Goal: Transaction & Acquisition: Purchase product/service

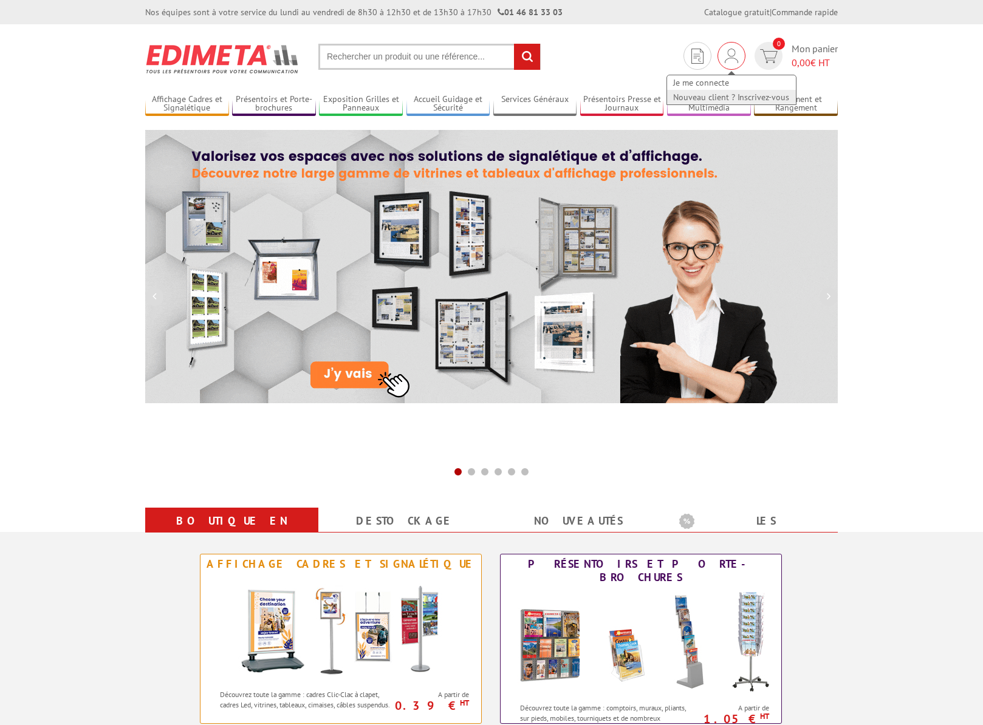
click at [717, 95] on link "Nouveau client ? Inscrivez-vous" at bounding box center [731, 97] width 129 height 15
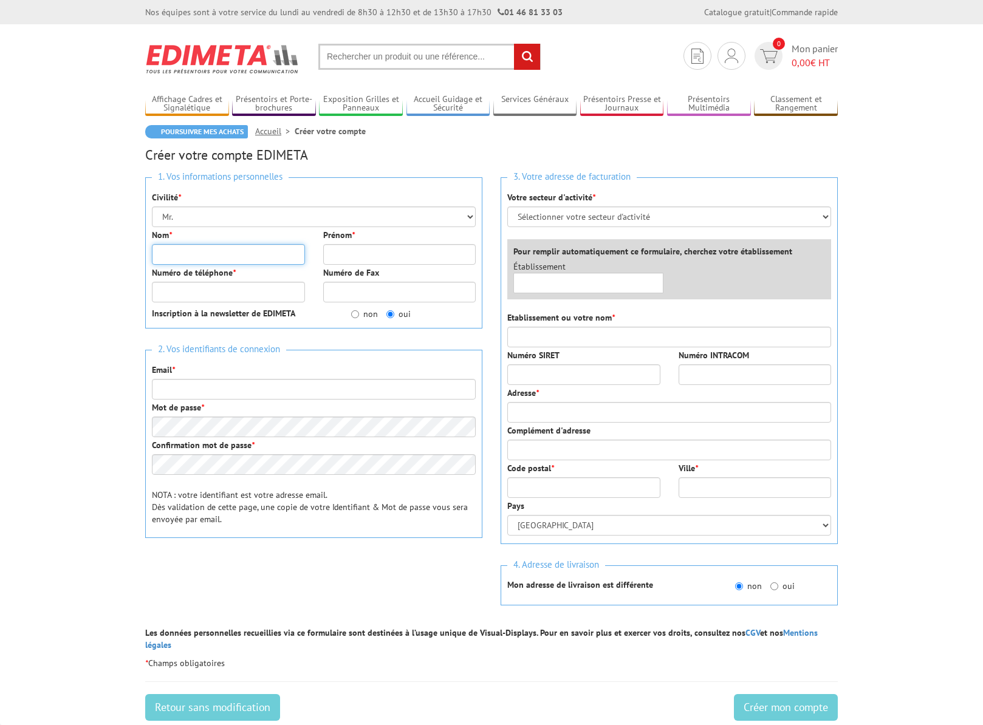
click at [175, 254] on input "Nom *" at bounding box center [228, 254] width 153 height 21
type input "[PERSON_NAME]"
type input "Déon"
type input "0698102953"
type input "[EMAIL_ADDRESS][DOMAIN_NAME]"
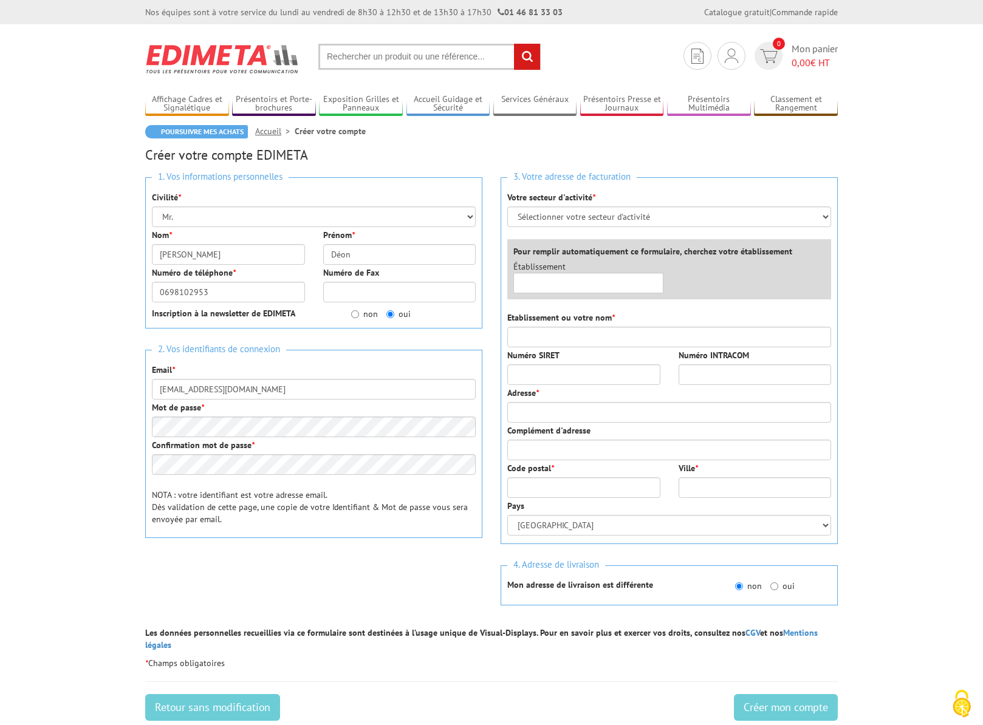
type input "SASU NOuvelle elbe"
type input "213 bis Boulevard Saint-Germain"
type input "75007"
type input "Paris"
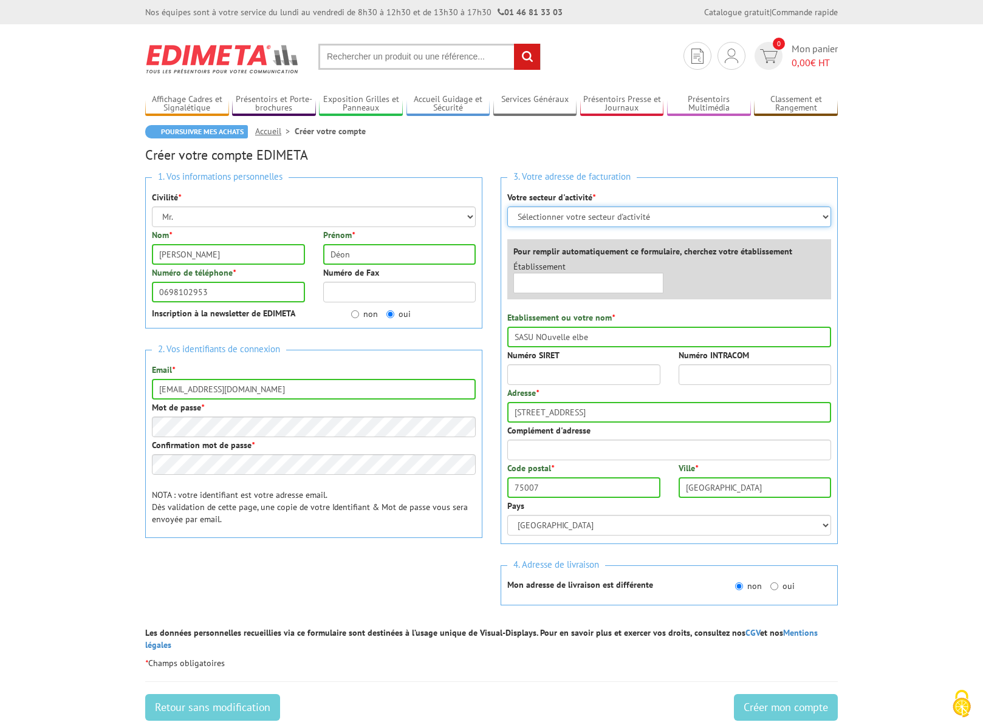
click at [700, 218] on select "Sélectionner votre secteur d'activité Administrations et collectivités Magasins…" at bounding box center [669, 217] width 324 height 21
select select "877"
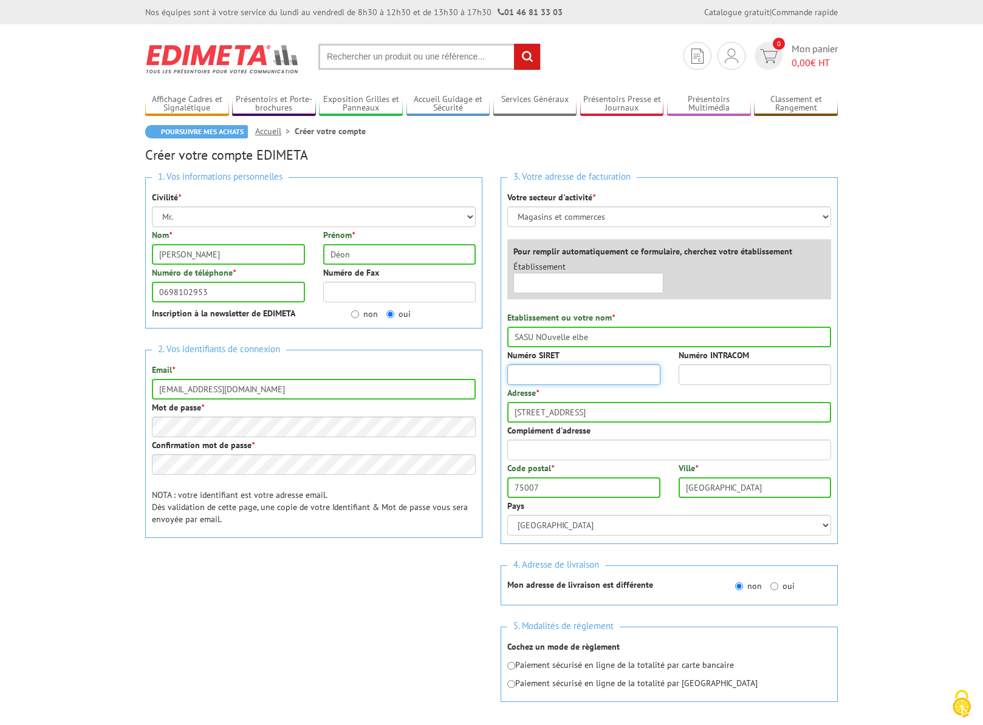
click at [557, 377] on input "Numéro SIRET" at bounding box center [583, 375] width 153 height 21
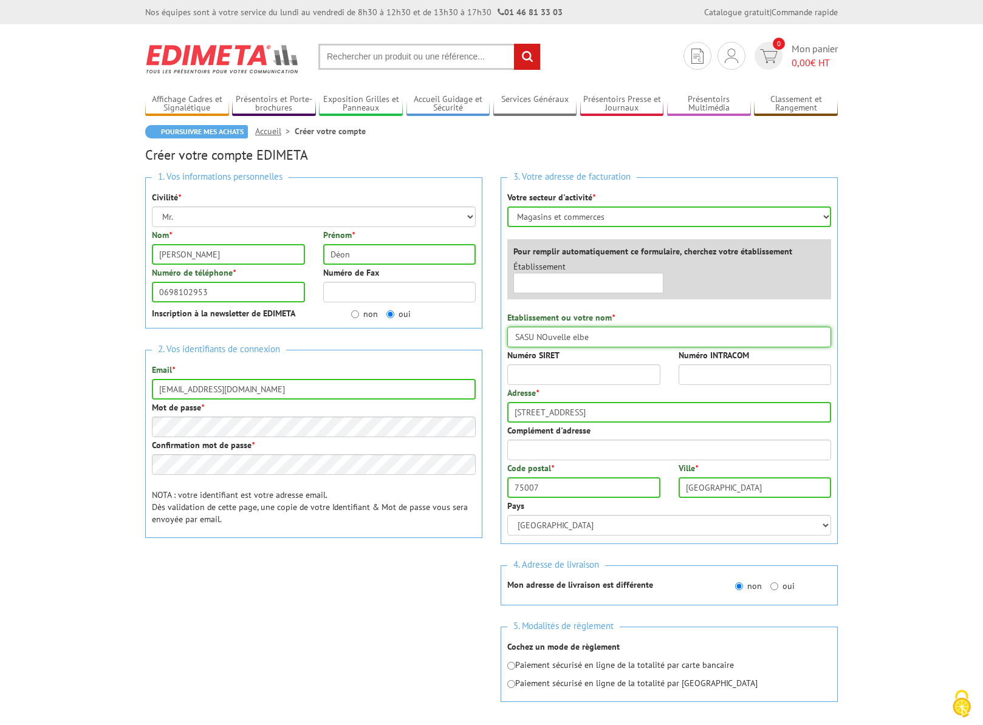
click at [547, 339] on input "SASU NOuvelle elbe" at bounding box center [669, 337] width 324 height 21
click at [576, 338] on input "SASU Nouvelle elbe" at bounding box center [669, 337] width 324 height 21
type input "SASU Nouvelle Elbe"
click at [543, 280] on input "text" at bounding box center [588, 283] width 150 height 21
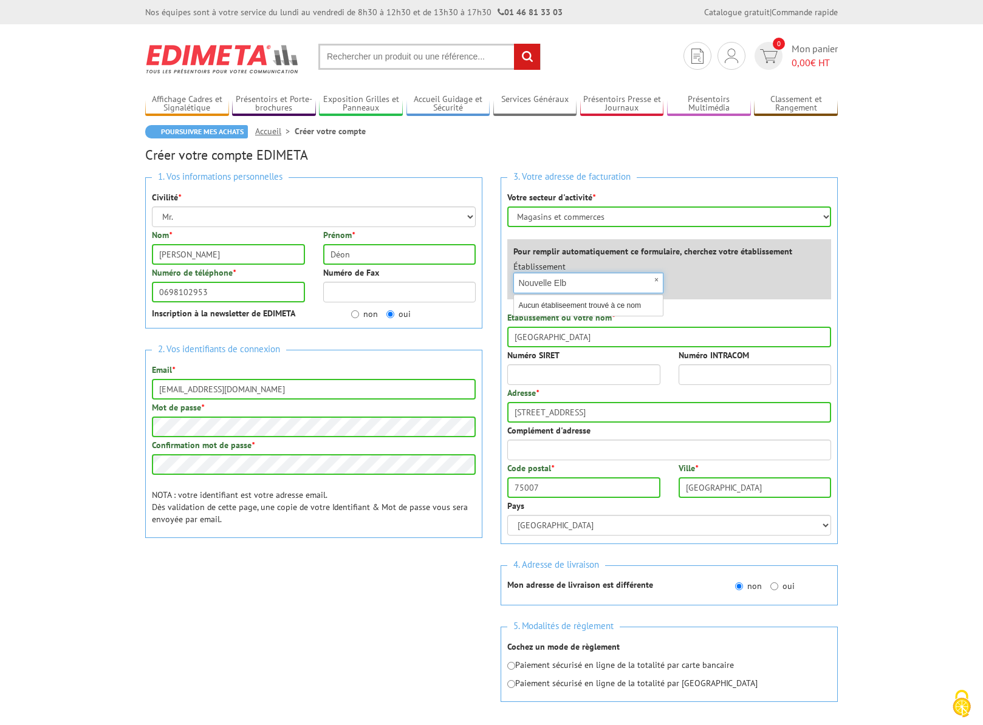
type input "Nouvelle Elbe"
click at [657, 280] on div "×" at bounding box center [588, 283] width 150 height 21
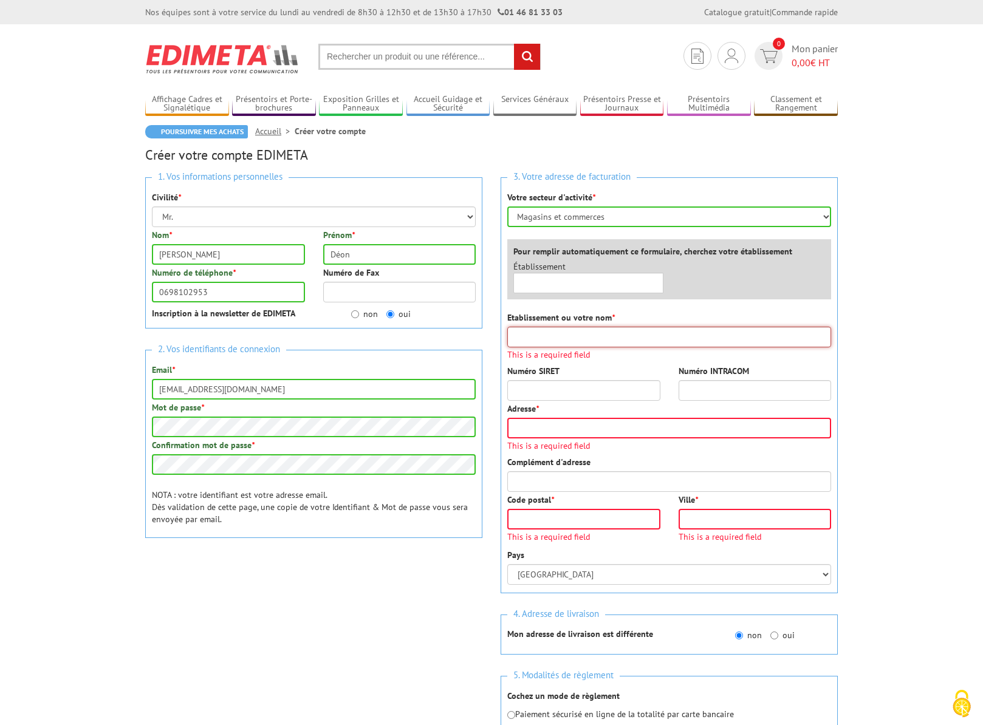
click at [606, 329] on input "Etablissement ou votre nom *" at bounding box center [669, 337] width 324 height 21
type input "SASU NOuvelle elbe"
type input "213 bis Boulevard Saint-Germain"
type input "75007"
type input "[GEOGRAPHIC_DATA]"
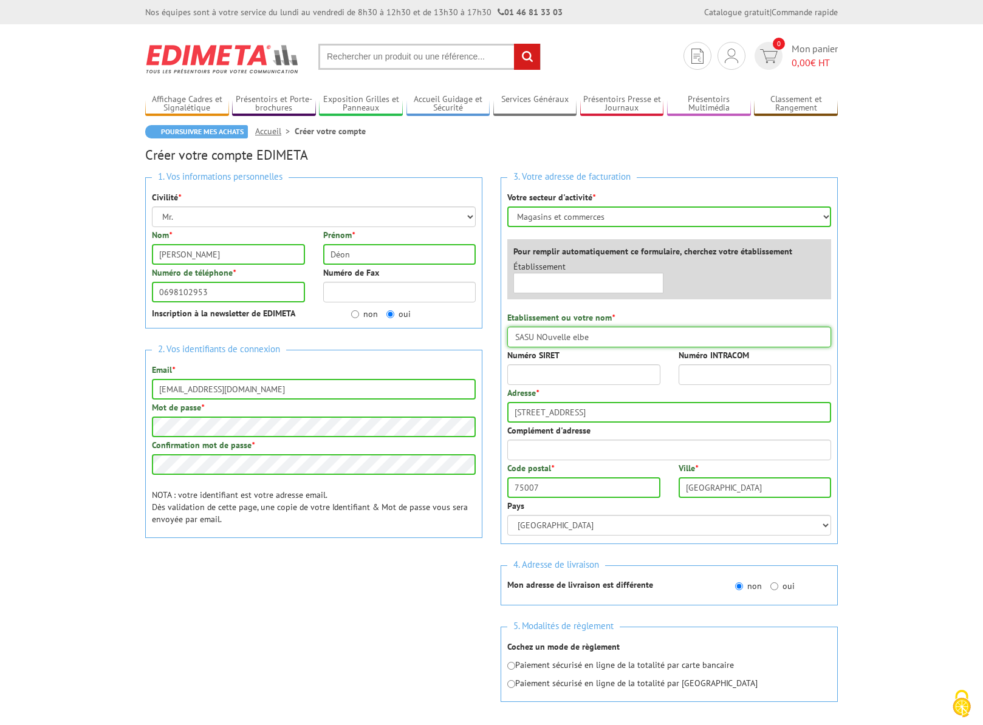
click at [548, 336] on input "SASU NOuvelle elbe" at bounding box center [669, 337] width 324 height 21
click at [547, 337] on input "SASU NOuvelle elbe" at bounding box center [669, 337] width 324 height 21
click at [575, 338] on input "SASU Nouvelle elbe" at bounding box center [669, 337] width 324 height 21
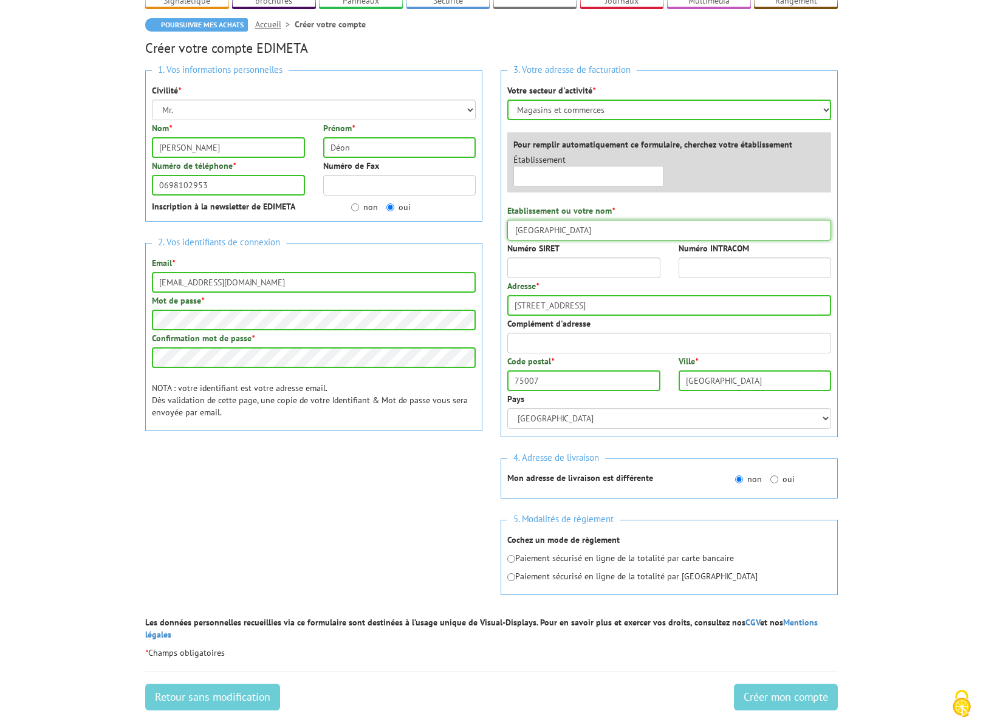
scroll to position [111, 0]
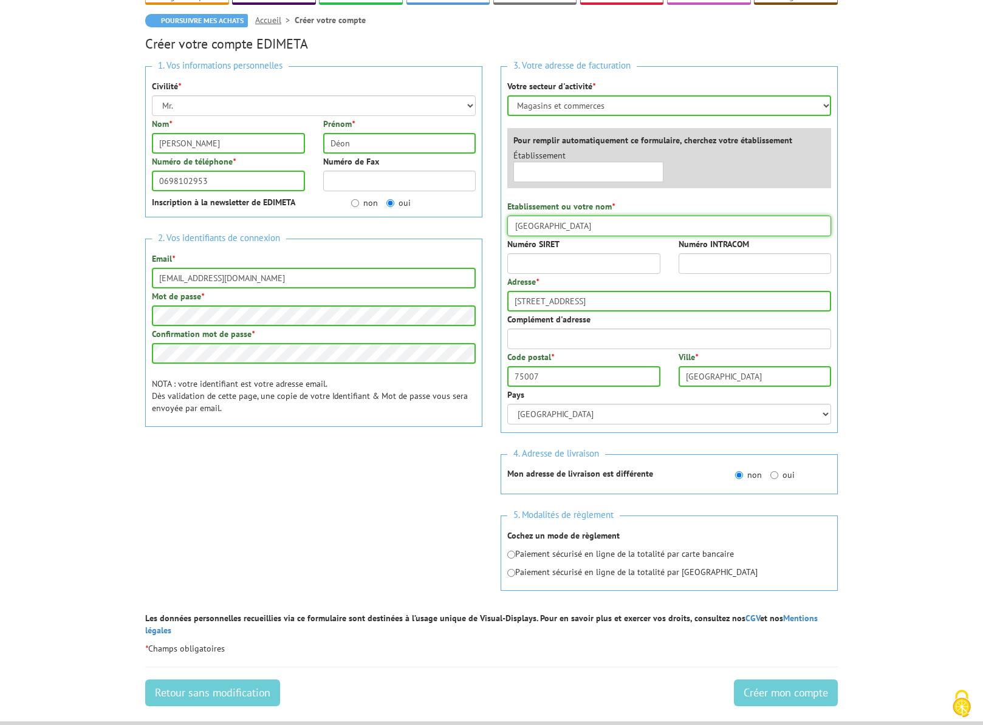
type input "[GEOGRAPHIC_DATA]"
click at [512, 555] on input "radio" at bounding box center [511, 555] width 8 height 8
radio input "true"
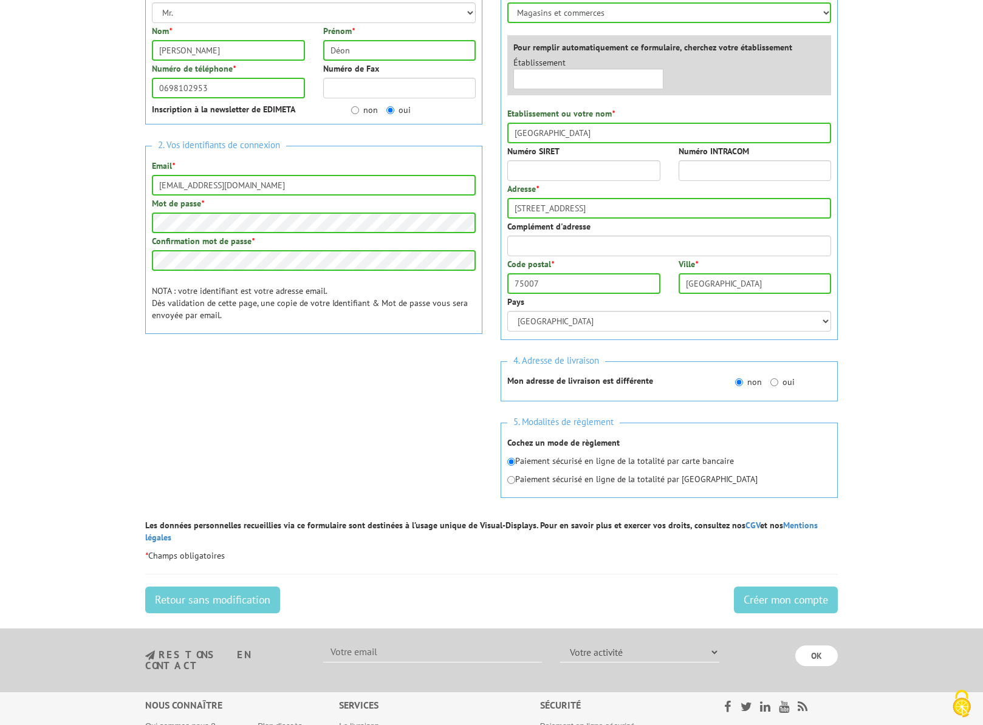
scroll to position [210, 0]
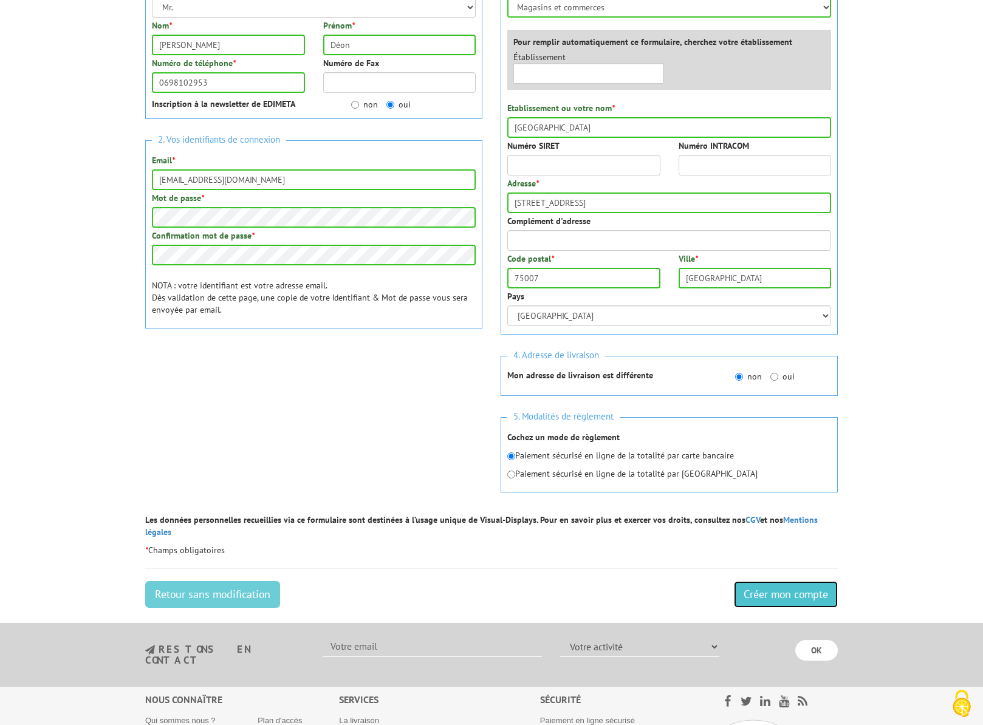
click at [797, 583] on input "Créer mon compte" at bounding box center [786, 594] width 104 height 27
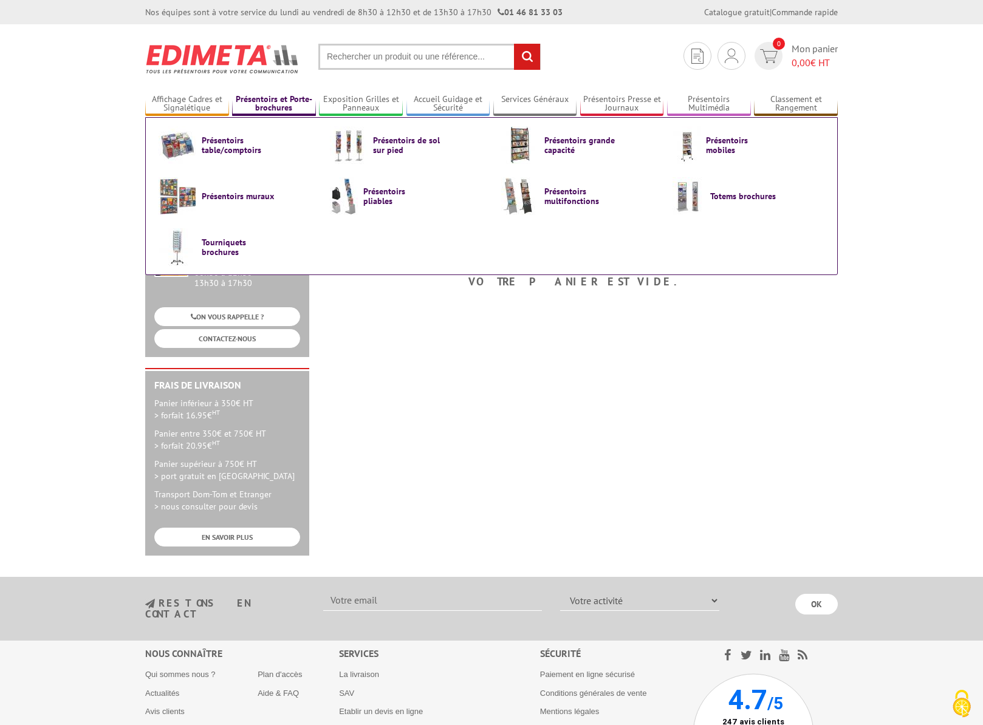
click at [256, 106] on link "Présentoirs et Porte-brochures" at bounding box center [274, 104] width 84 height 20
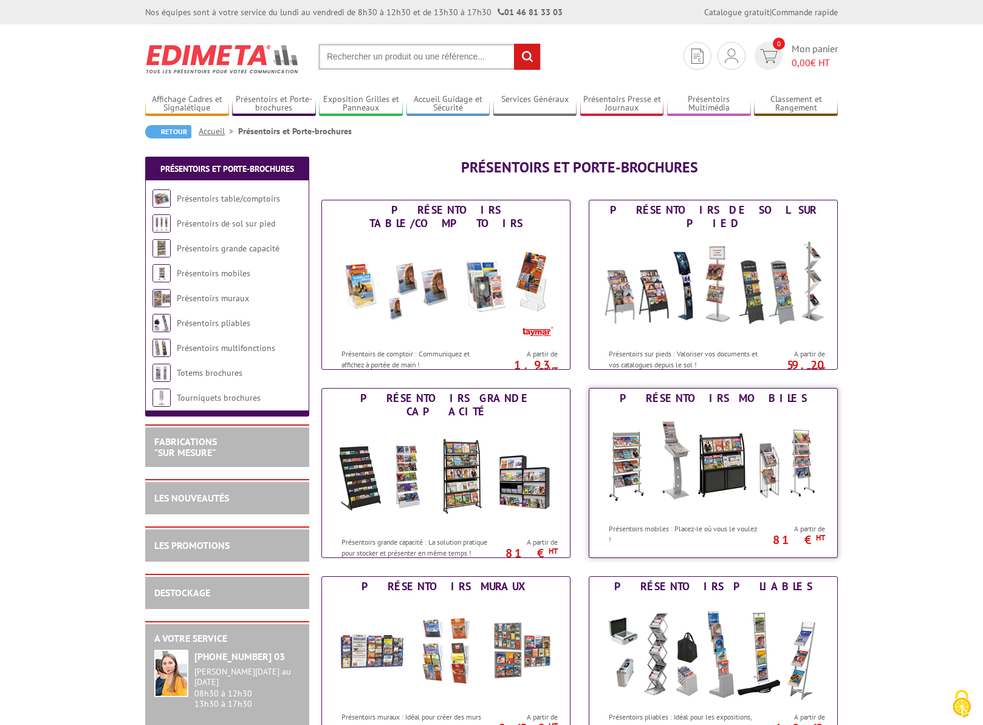
click at [685, 426] on img at bounding box center [713, 462] width 225 height 109
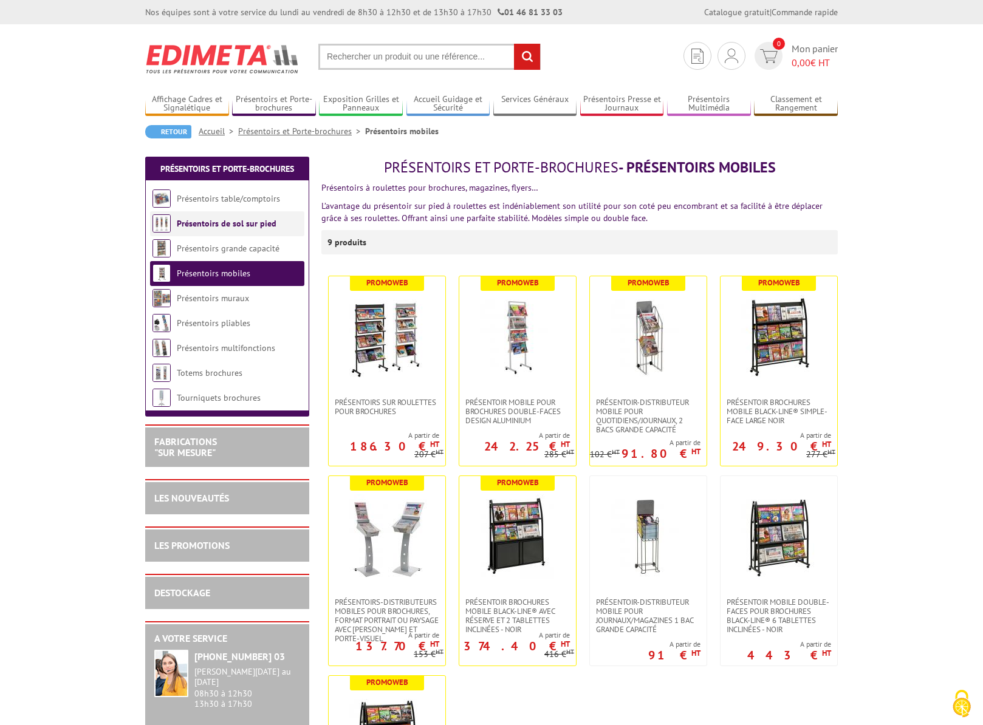
click at [250, 231] on li "Présentoirs de sol sur pied" at bounding box center [227, 223] width 154 height 25
click at [229, 227] on link "Présentoirs de sol sur pied" at bounding box center [227, 223] width 100 height 11
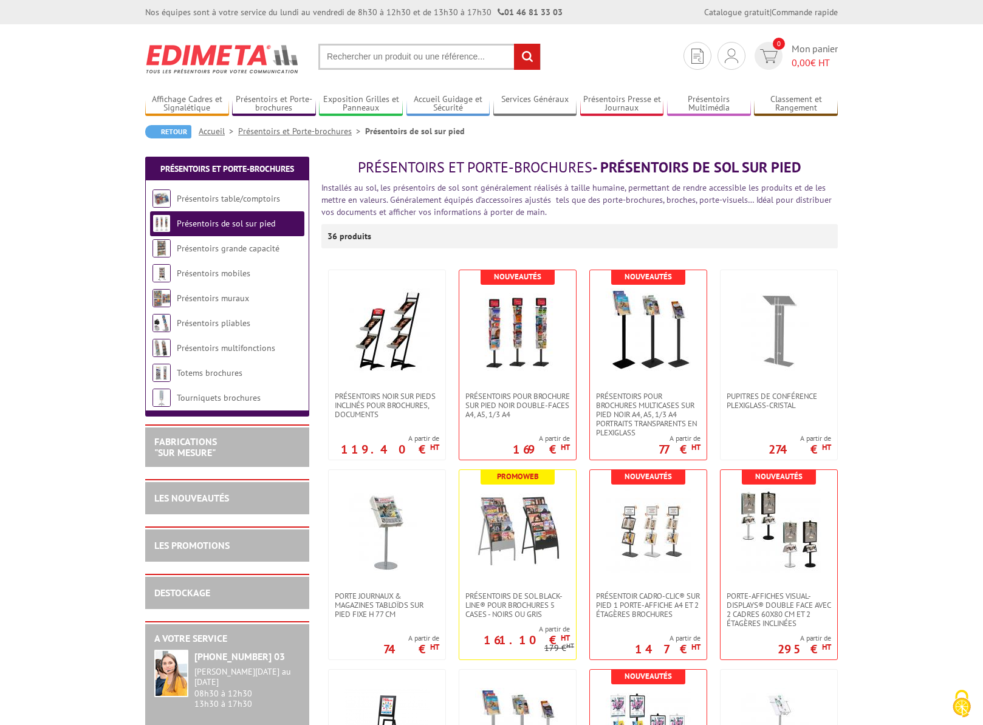
click at [347, 57] on input "text" at bounding box center [429, 57] width 222 height 26
type input "présentoir posters"
click at [514, 44] on input "rechercher" at bounding box center [527, 57] width 26 height 26
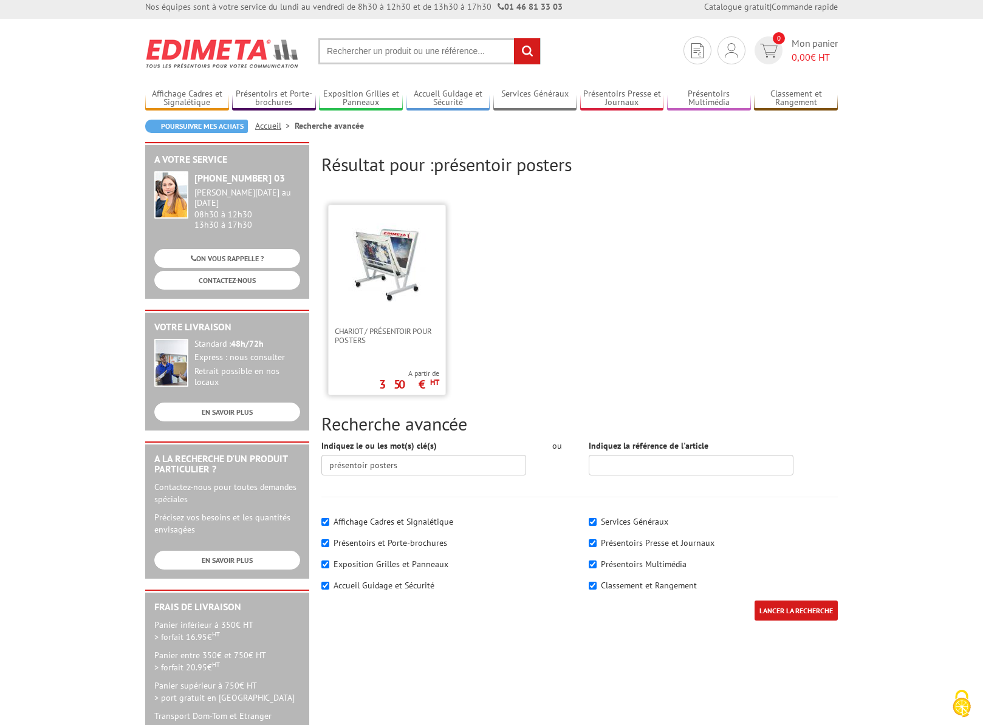
click at [404, 275] on img at bounding box center [387, 263] width 79 height 79
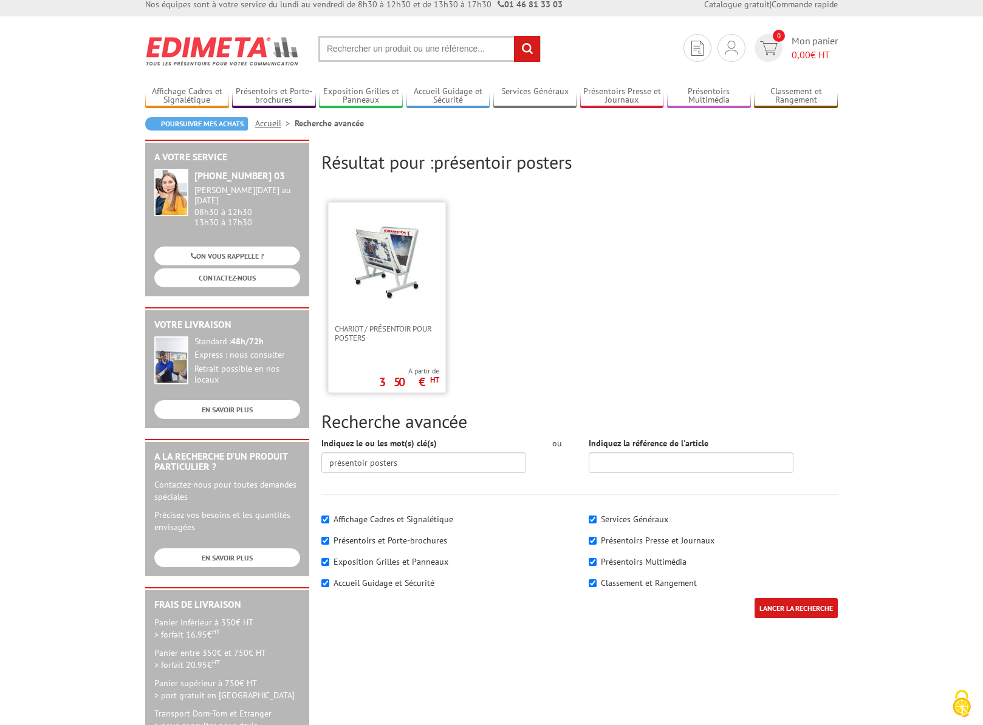
scroll to position [6, 0]
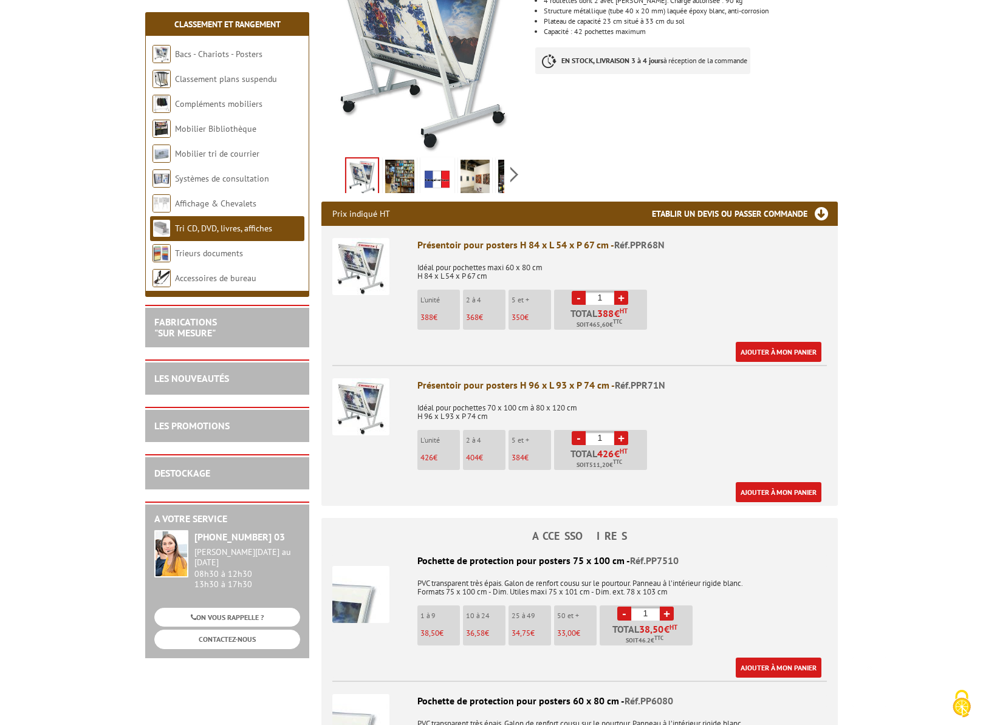
scroll to position [259, 0]
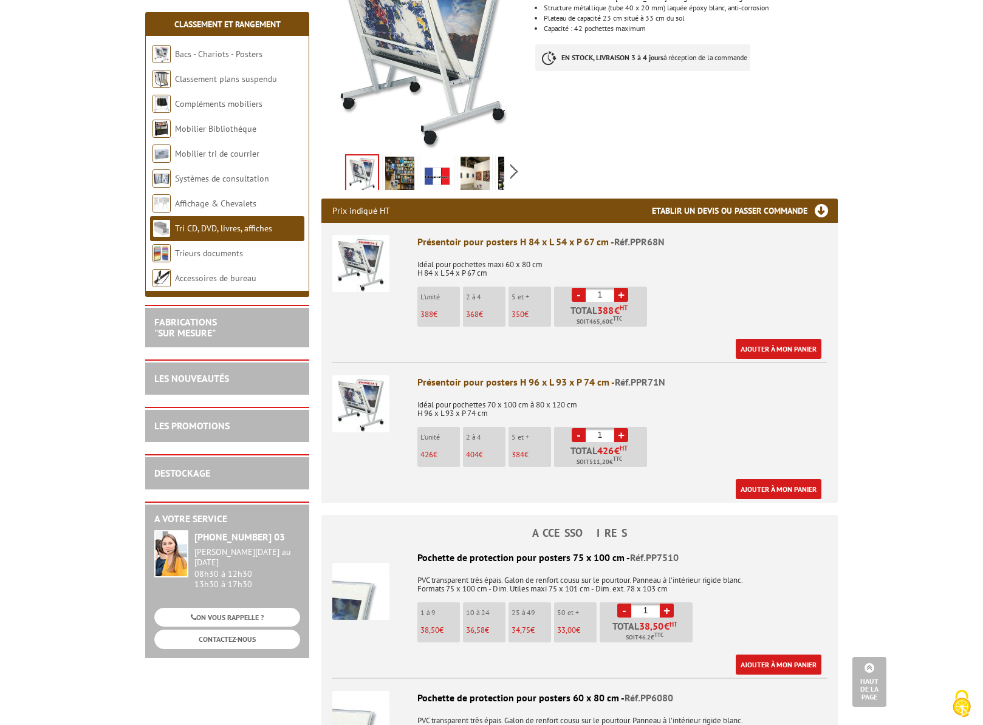
click at [622, 436] on link "+" at bounding box center [621, 435] width 14 height 14
type input "2"
click at [753, 344] on link "Ajouter à mon panier" at bounding box center [779, 349] width 86 height 20
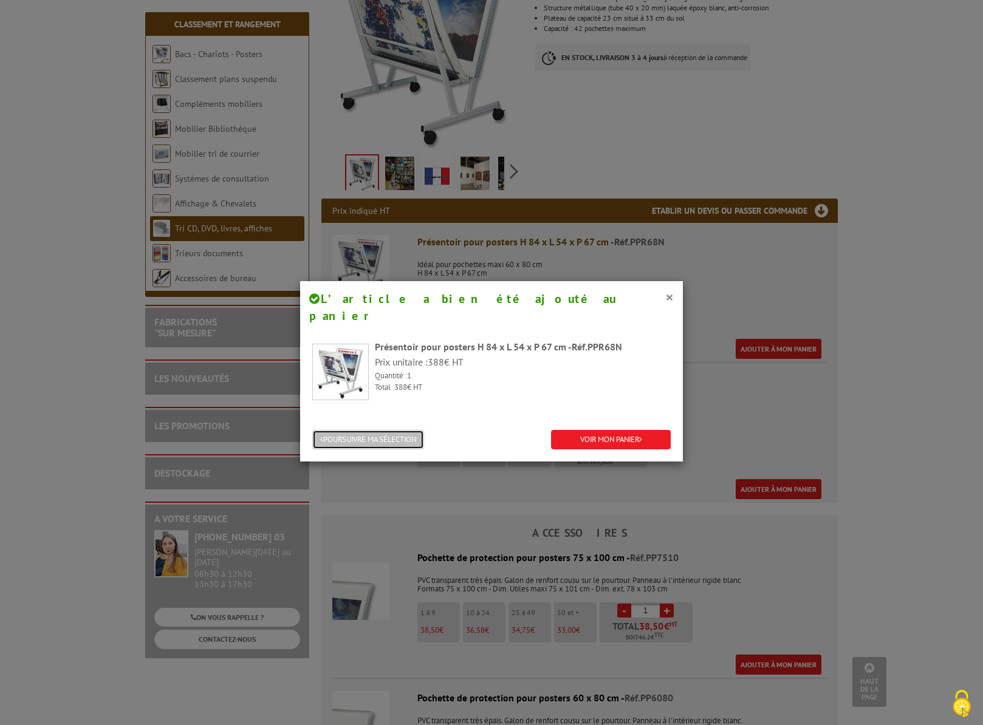
click at [408, 430] on button "POURSUIVRE MA SÉLECTION" at bounding box center [368, 440] width 112 height 20
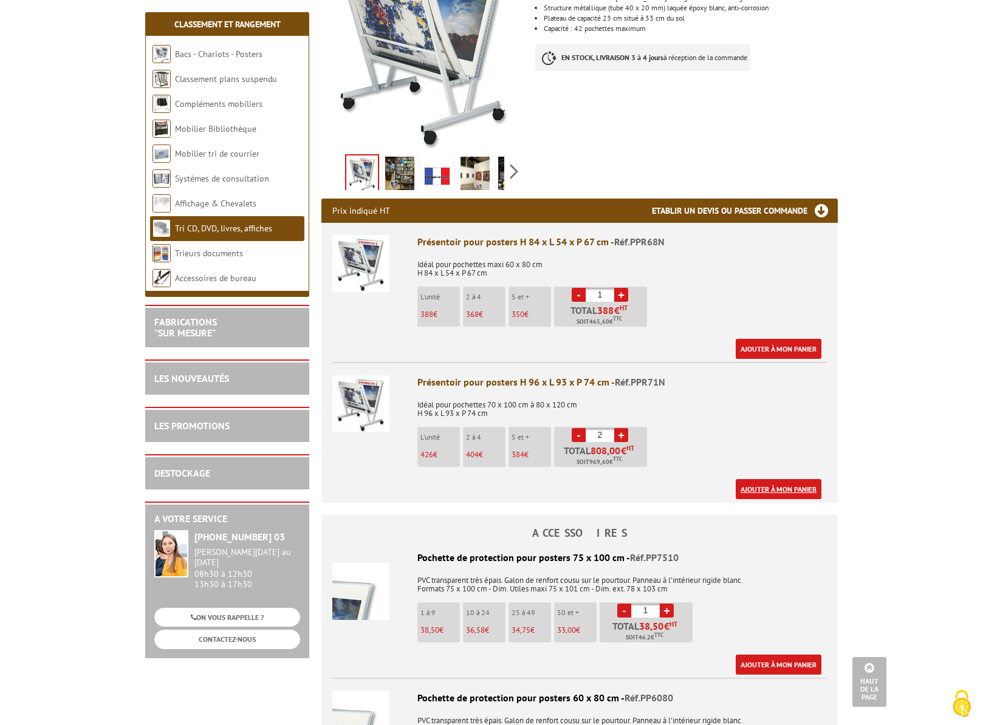
click at [793, 493] on link "Ajouter à mon panier" at bounding box center [779, 489] width 86 height 20
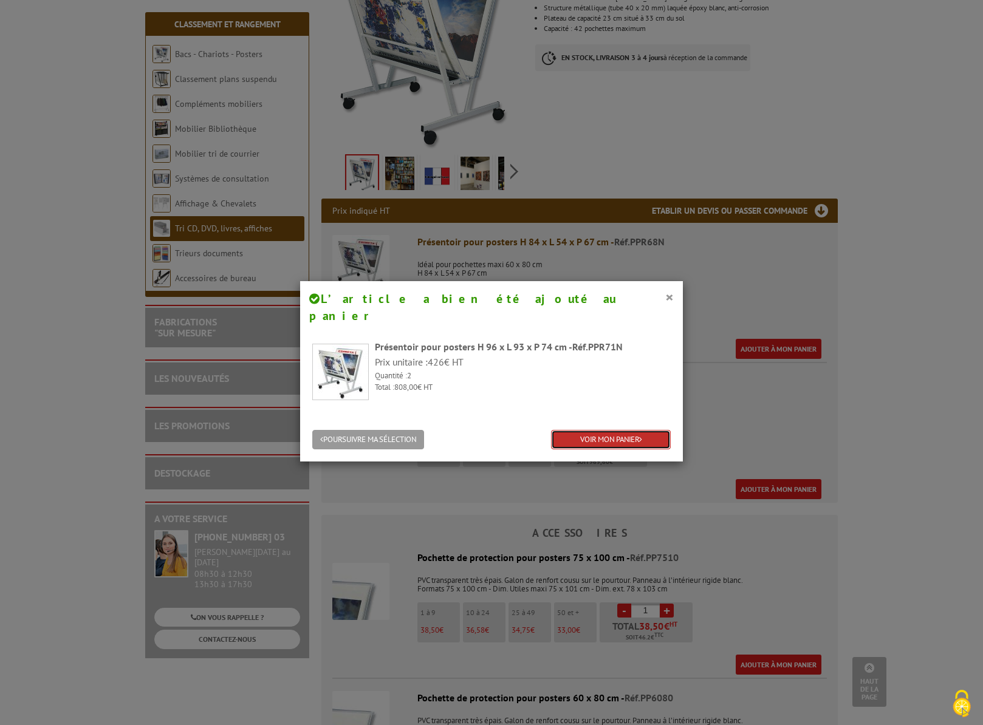
click at [619, 430] on link "VOIR MON PANIER" at bounding box center [611, 440] width 120 height 20
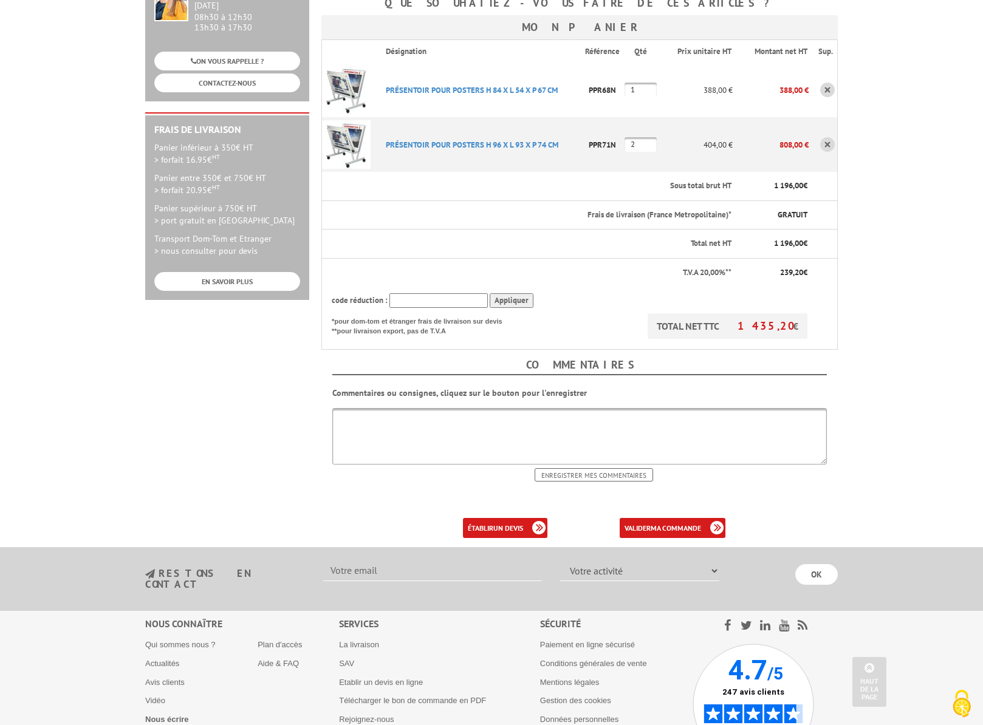
scroll to position [258, 0]
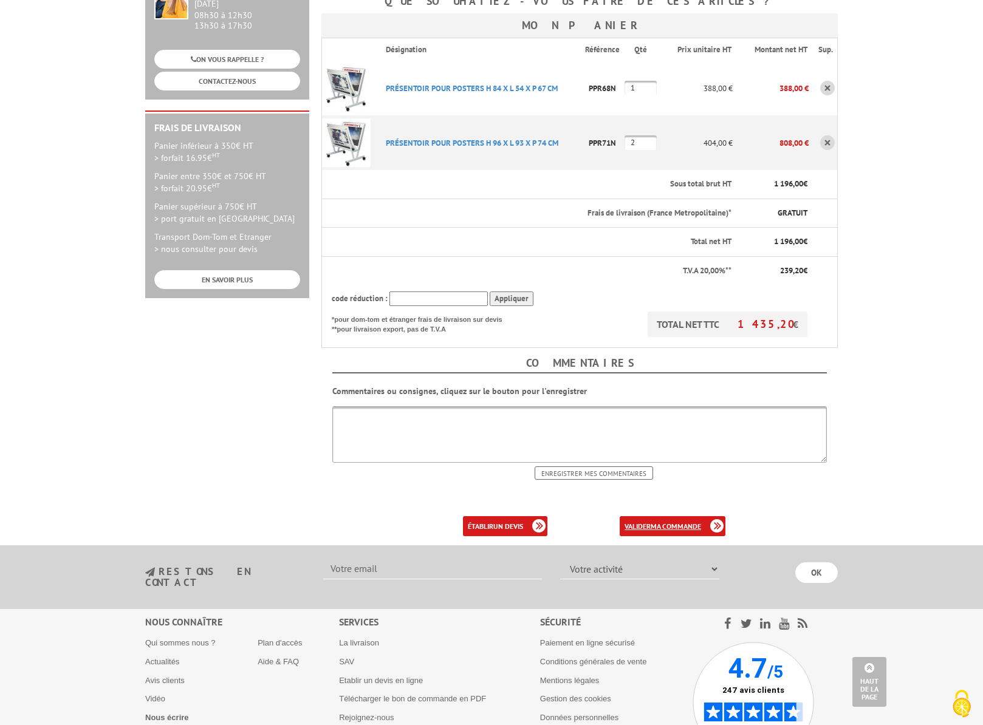
click at [646, 516] on link "valider ma commande" at bounding box center [673, 526] width 106 height 20
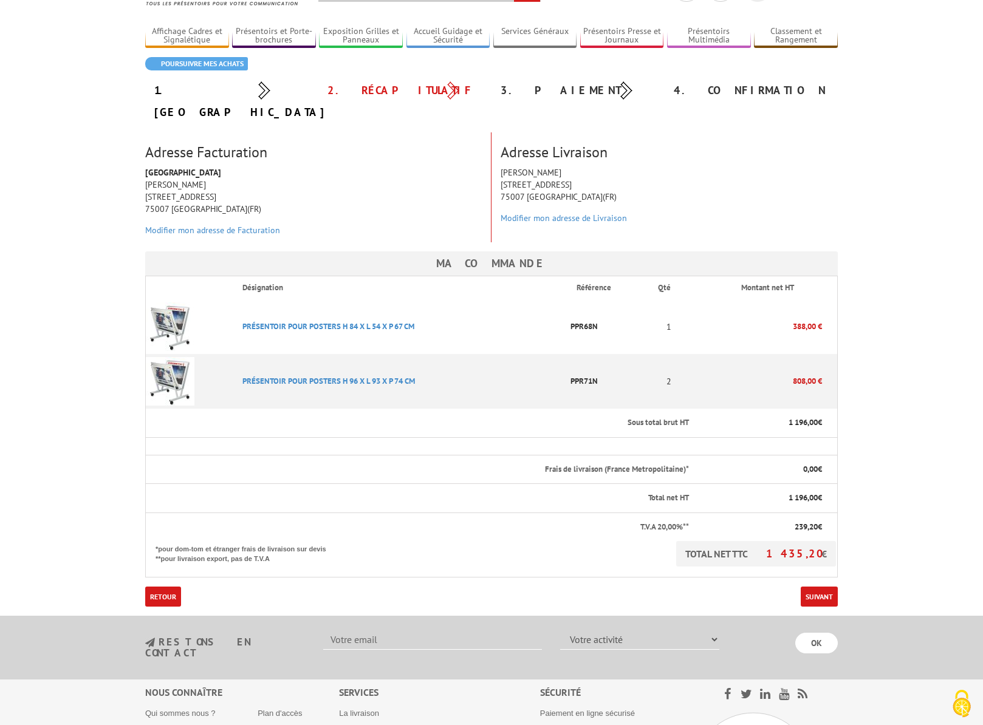
scroll to position [67, 0]
click at [811, 588] on link "Suivant" at bounding box center [819, 598] width 37 height 20
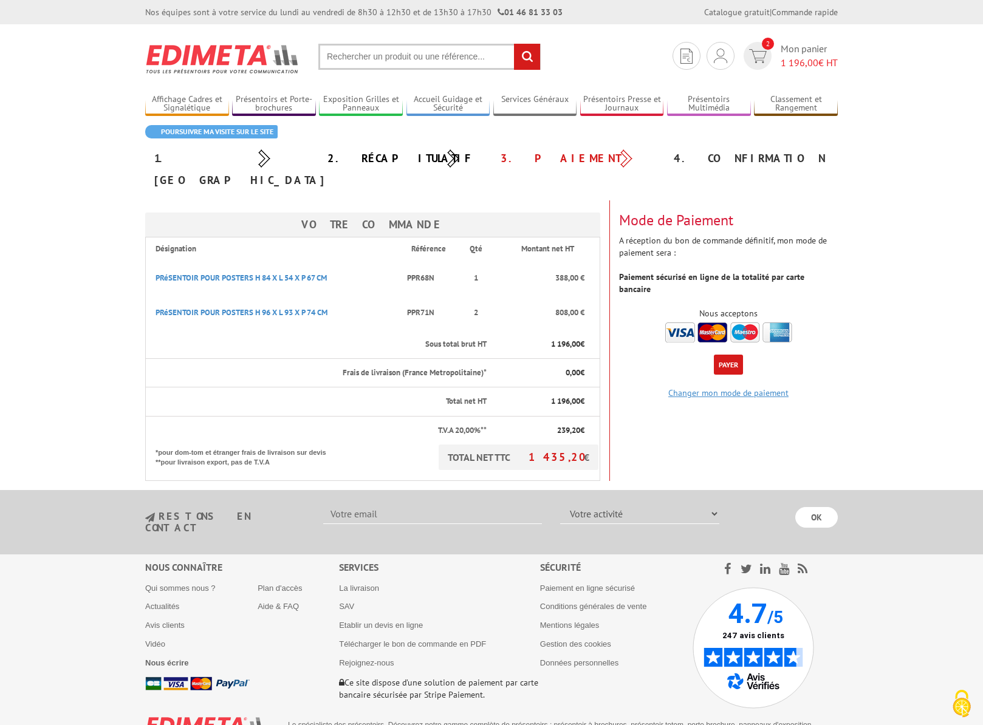
click at [713, 388] on link "Changer mon mode de paiement" at bounding box center [728, 393] width 120 height 11
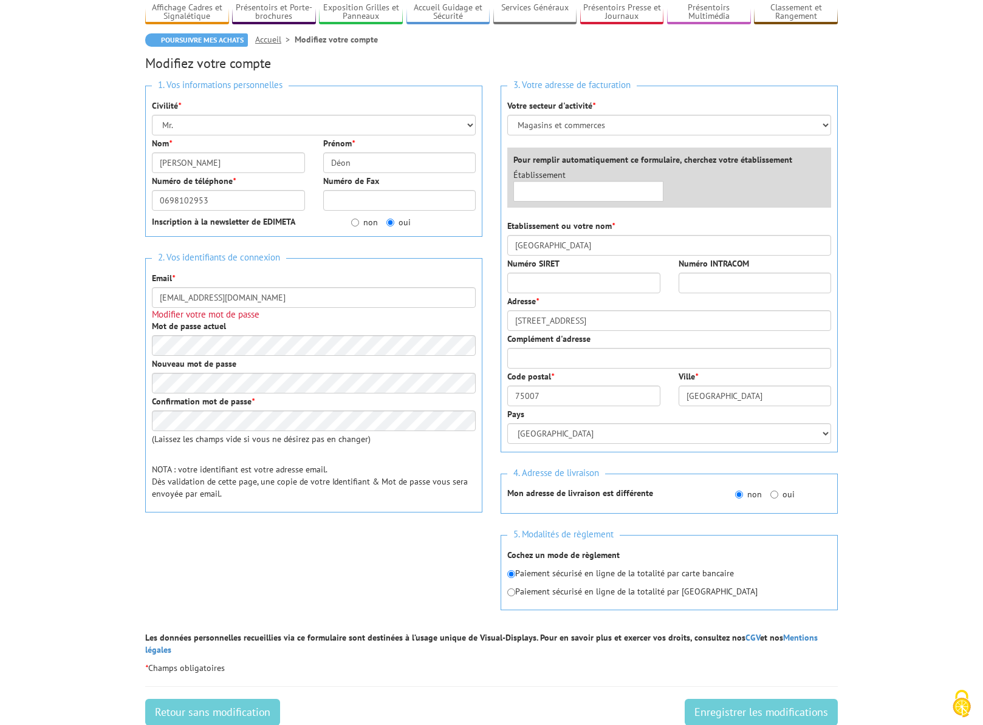
scroll to position [366, 0]
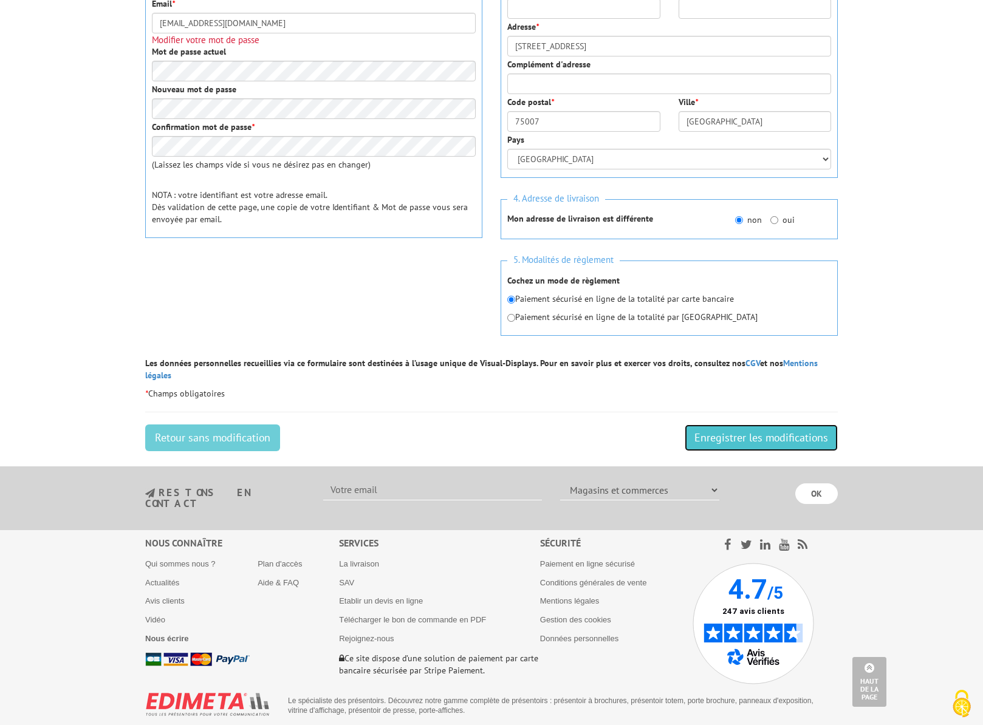
click at [753, 431] on input "Enregistrer les modifications" at bounding box center [761, 438] width 153 height 27
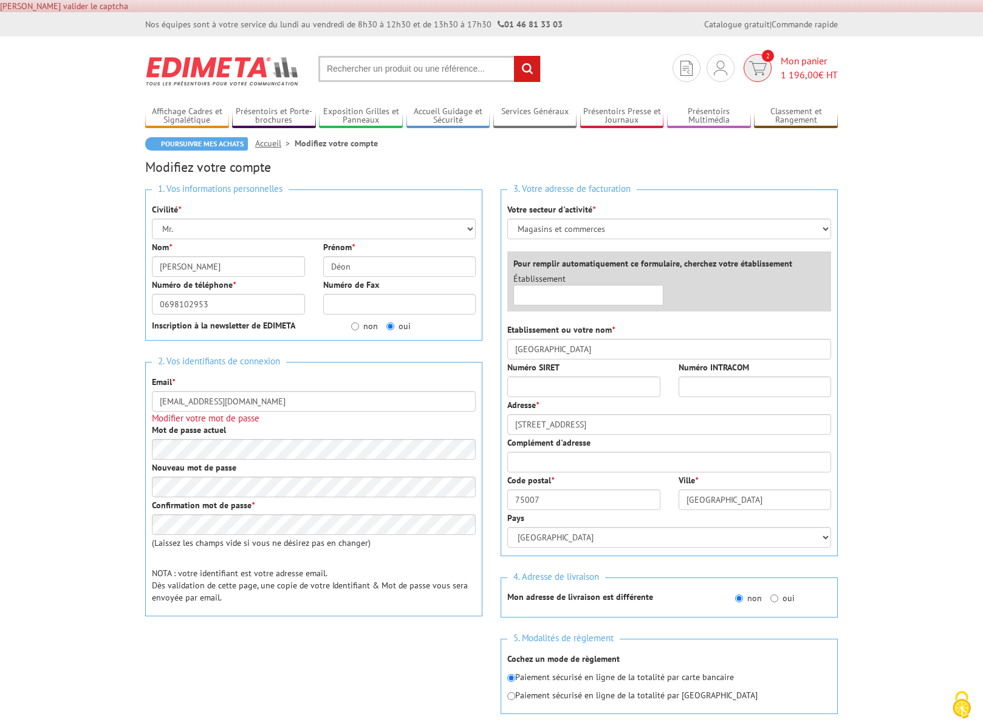
click at [750, 75] on span "2" at bounding box center [758, 68] width 28 height 28
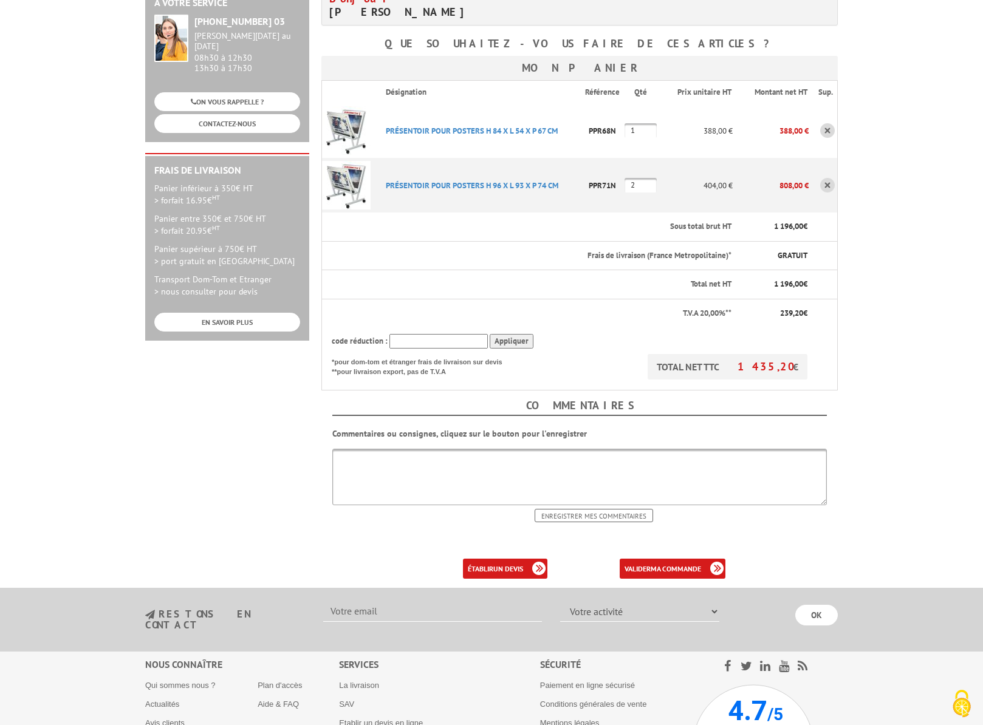
scroll to position [327, 0]
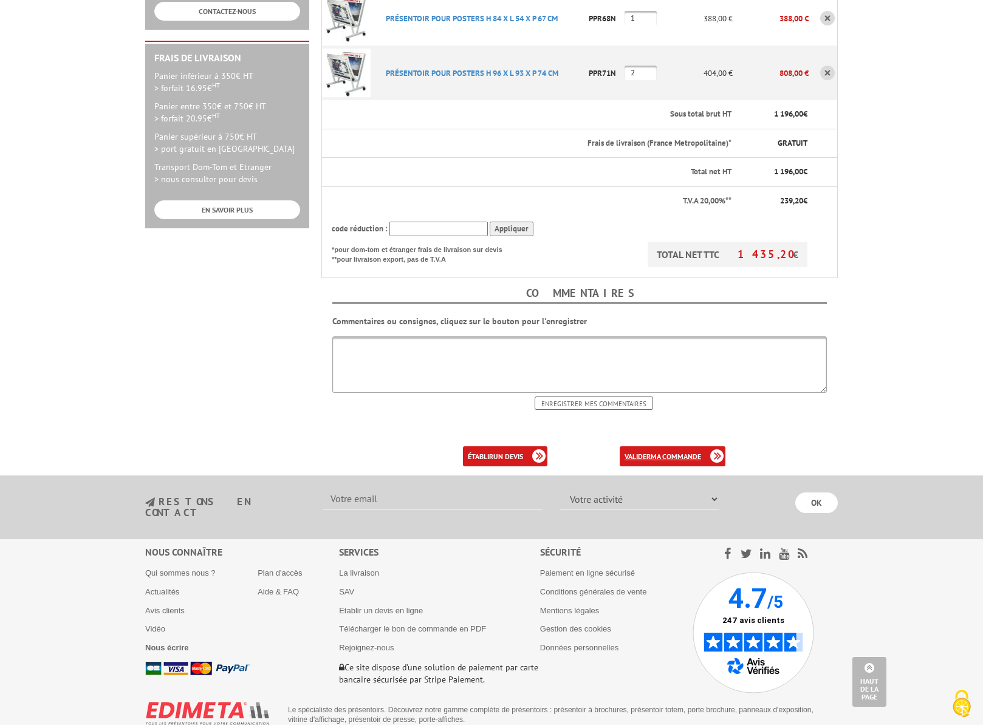
click at [663, 452] on b "ma commande" at bounding box center [676, 456] width 50 height 9
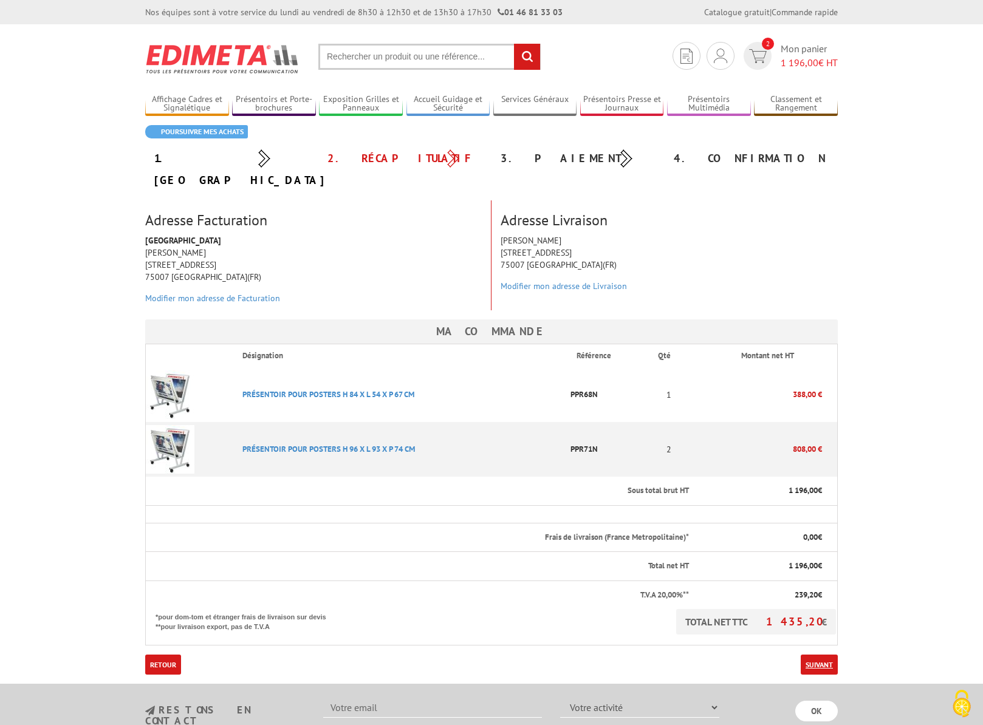
click at [821, 655] on link "Suivant" at bounding box center [819, 665] width 37 height 20
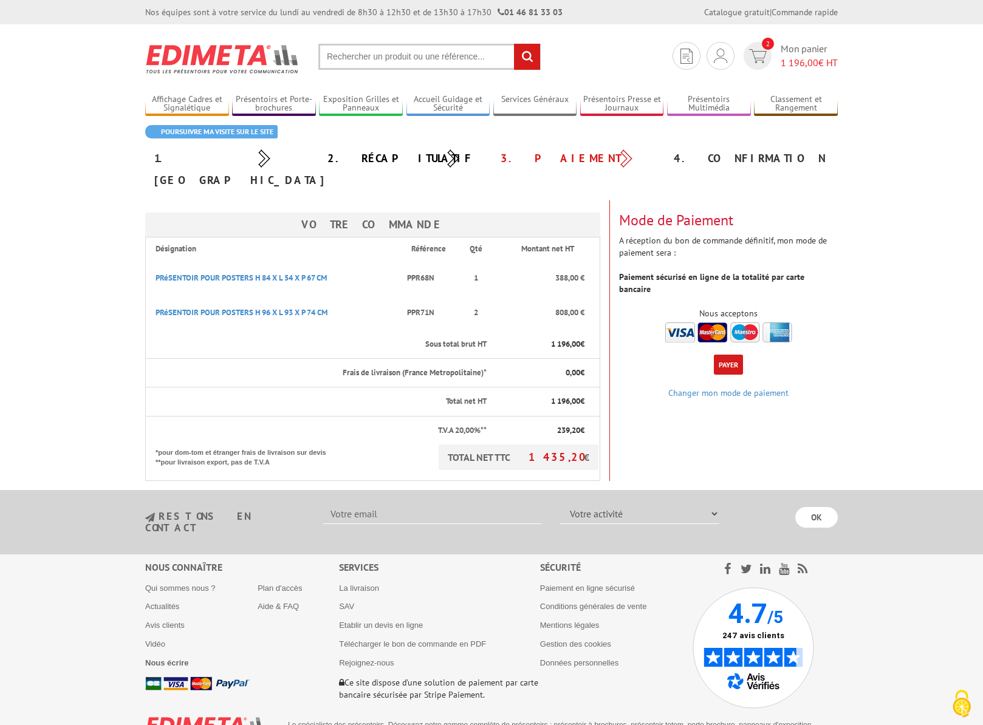
click at [733, 355] on button "Payer" at bounding box center [728, 365] width 29 height 20
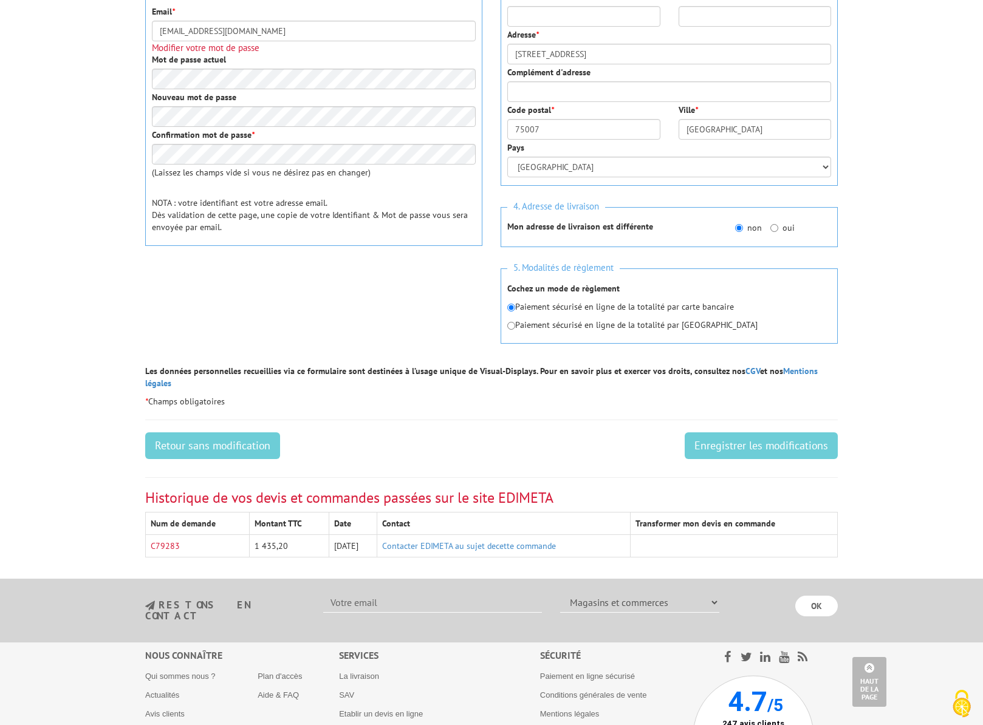
scroll to position [361, 0]
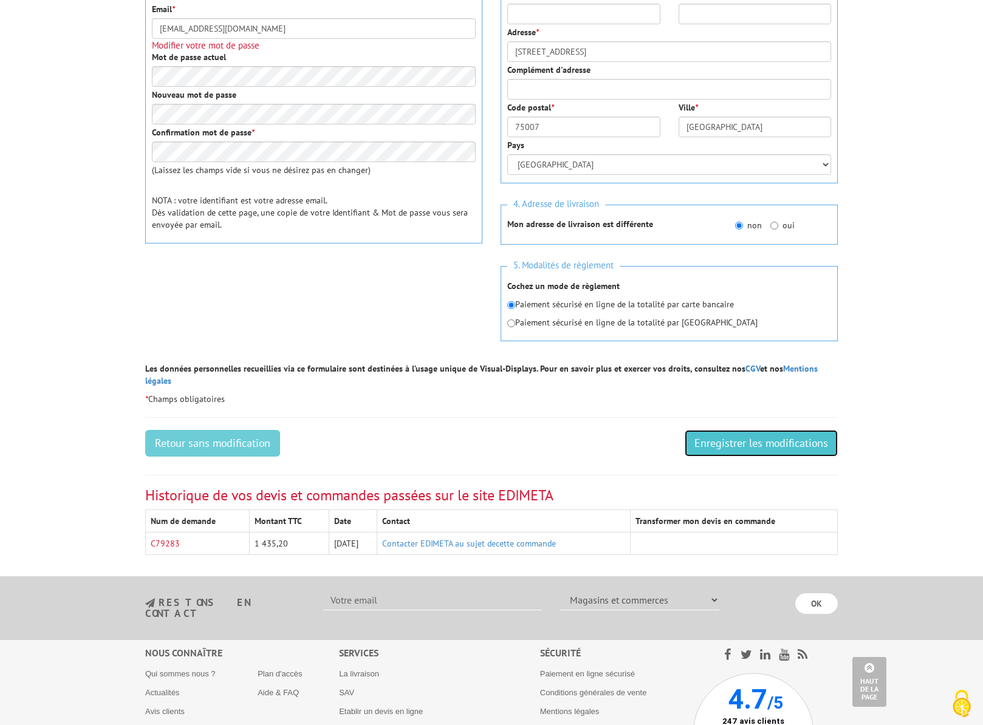
click at [693, 434] on input "Enregistrer les modifications" at bounding box center [761, 443] width 153 height 27
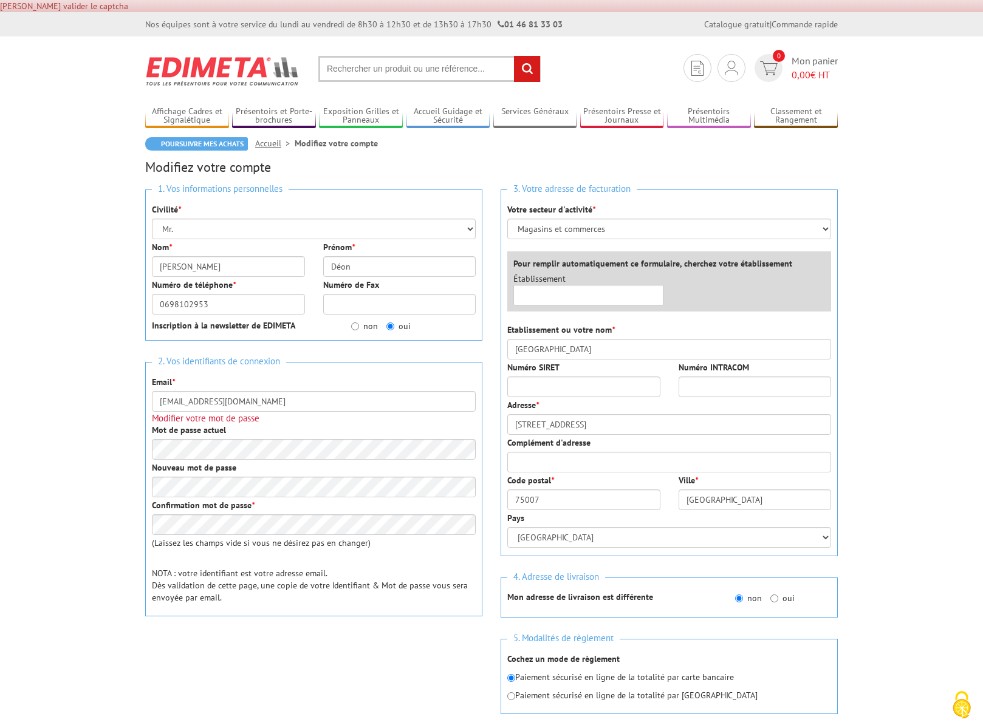
click at [874, 447] on body "Veuillez valider le captcha Edimeta - Modifier mon compte Nos équipes sont à vo…" at bounding box center [491, 621] width 983 height 1242
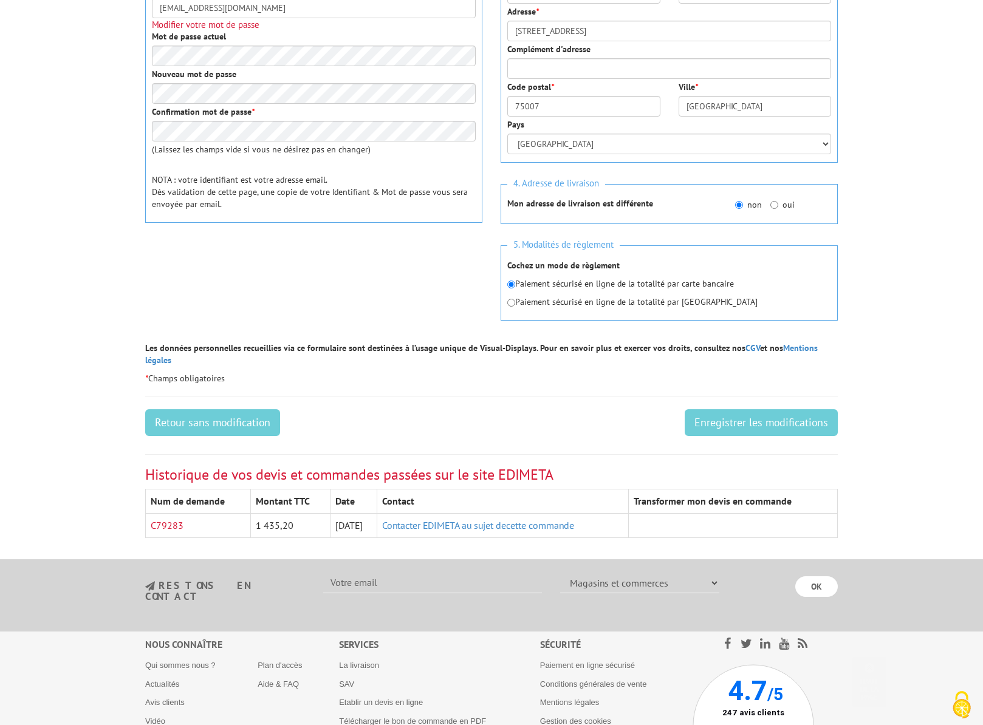
scroll to position [495, 0]
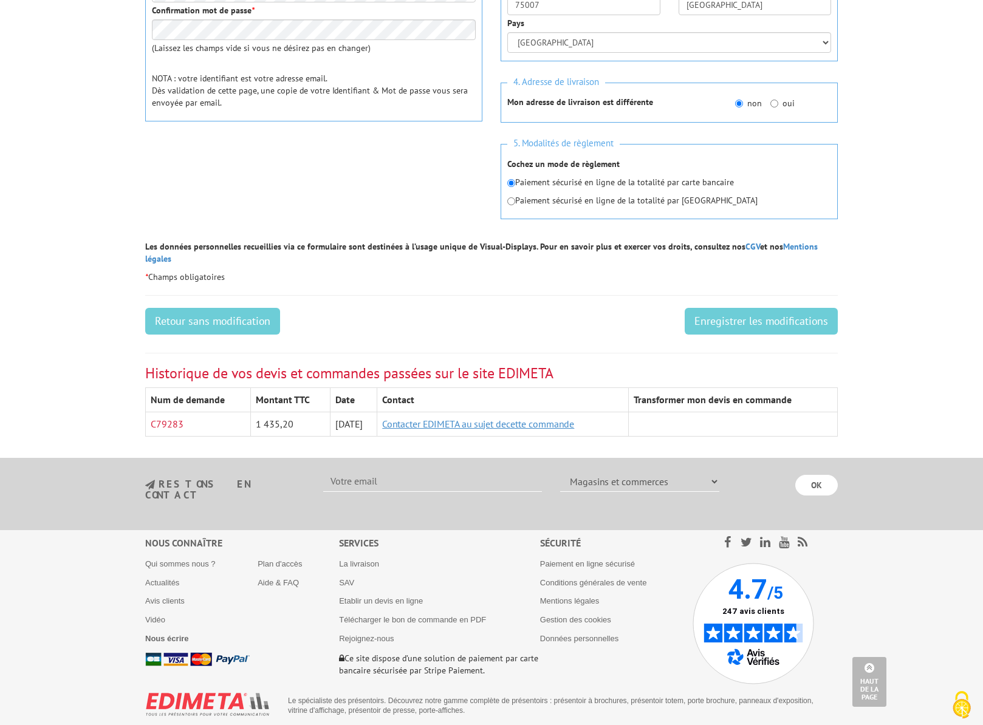
click at [438, 418] on link "Contacter EDIMETA au sujet decette commande" at bounding box center [478, 424] width 192 height 12
